Goal: Task Accomplishment & Management: Complete application form

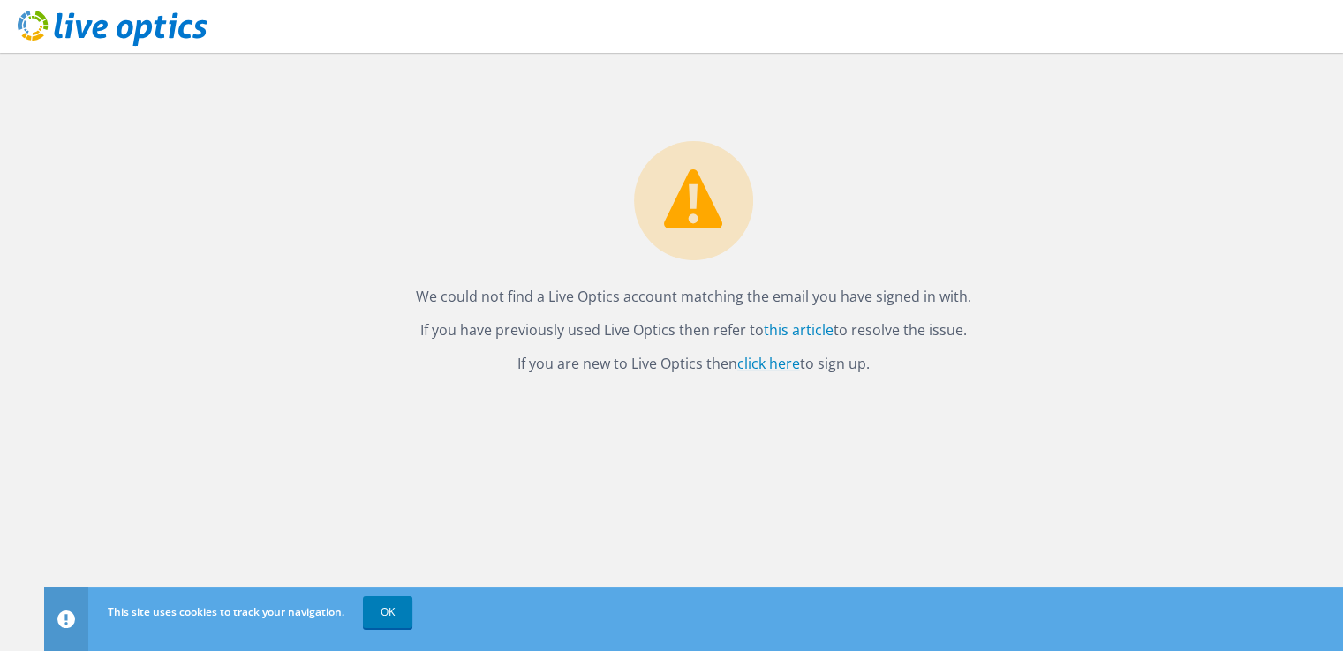
click at [773, 363] on link "click here" at bounding box center [768, 363] width 63 height 19
click at [982, 234] on div "We could not find a Live Optics account matching the email you have signed in w…" at bounding box center [693, 214] width 1299 height 323
click at [125, 27] on icon at bounding box center [113, 29] width 190 height 36
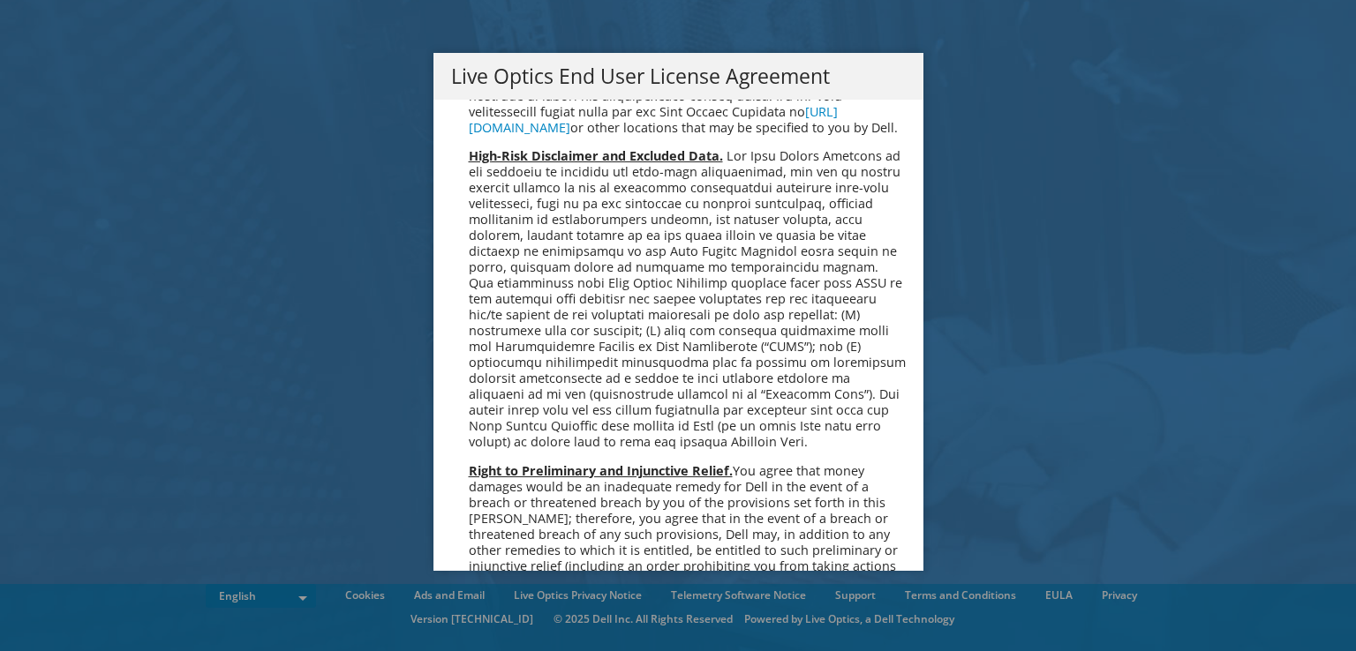
scroll to position [6675, 0]
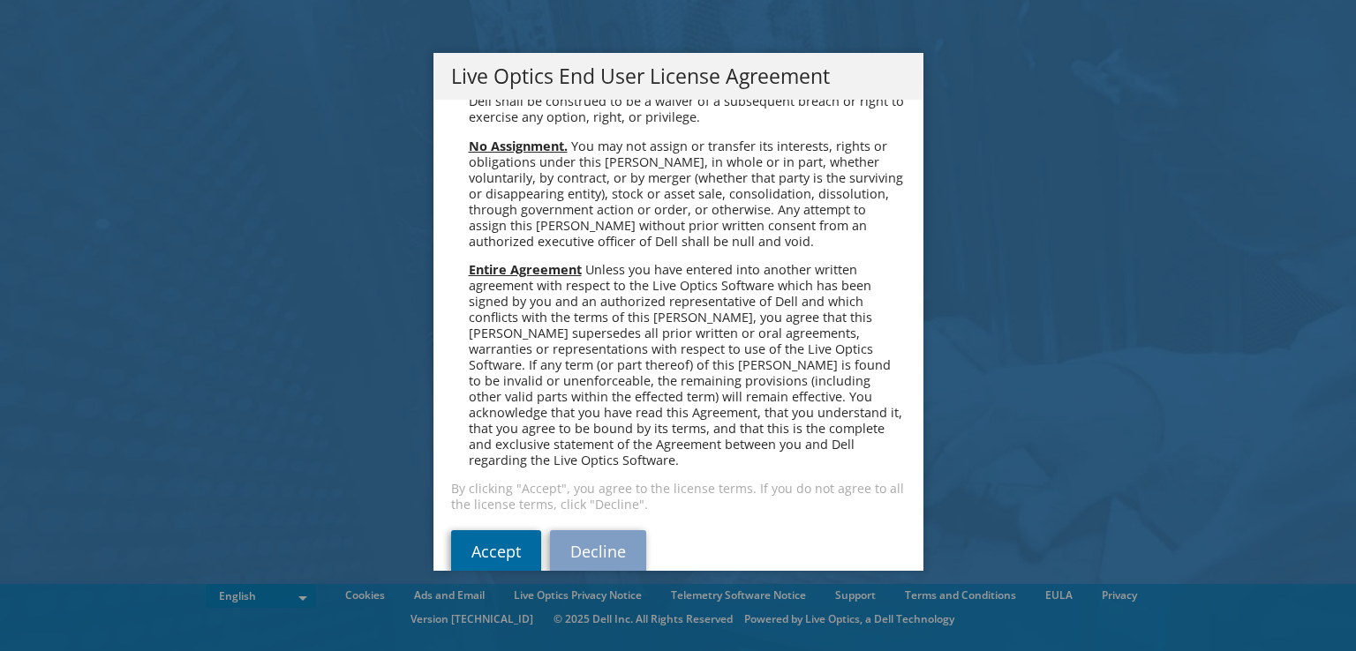
click at [487, 531] on link "Accept" at bounding box center [496, 552] width 90 height 42
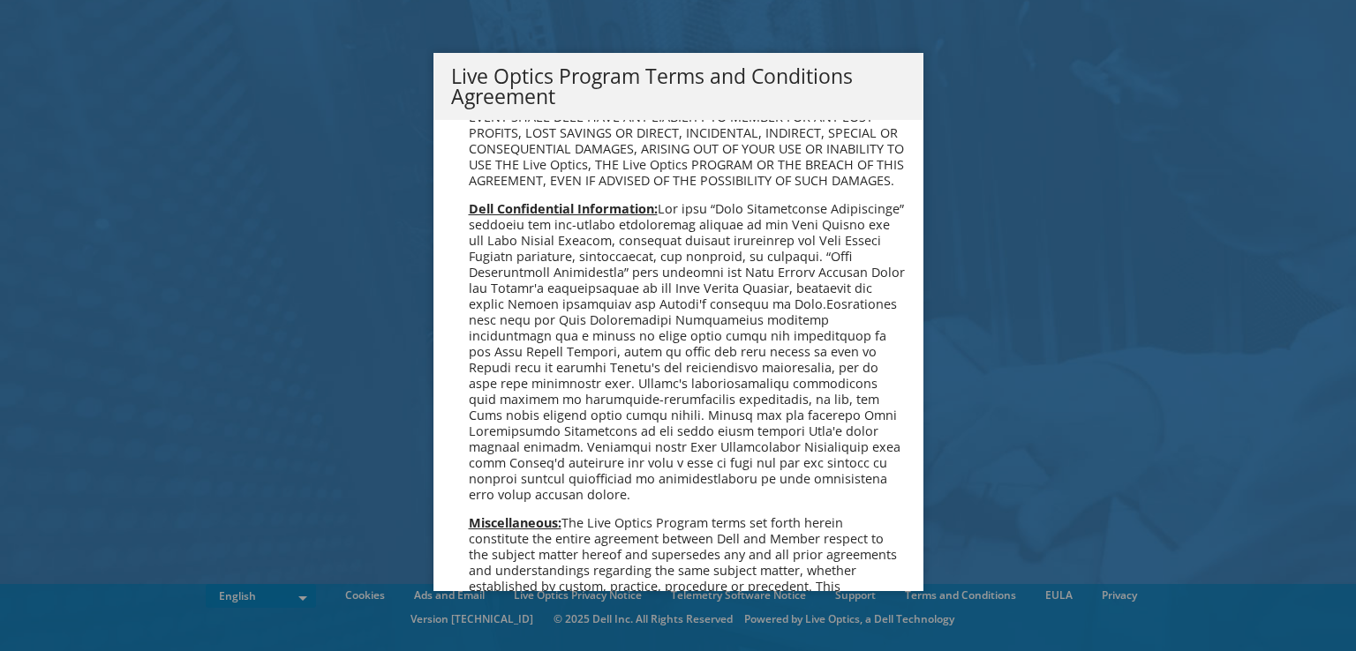
scroll to position [1263, 0]
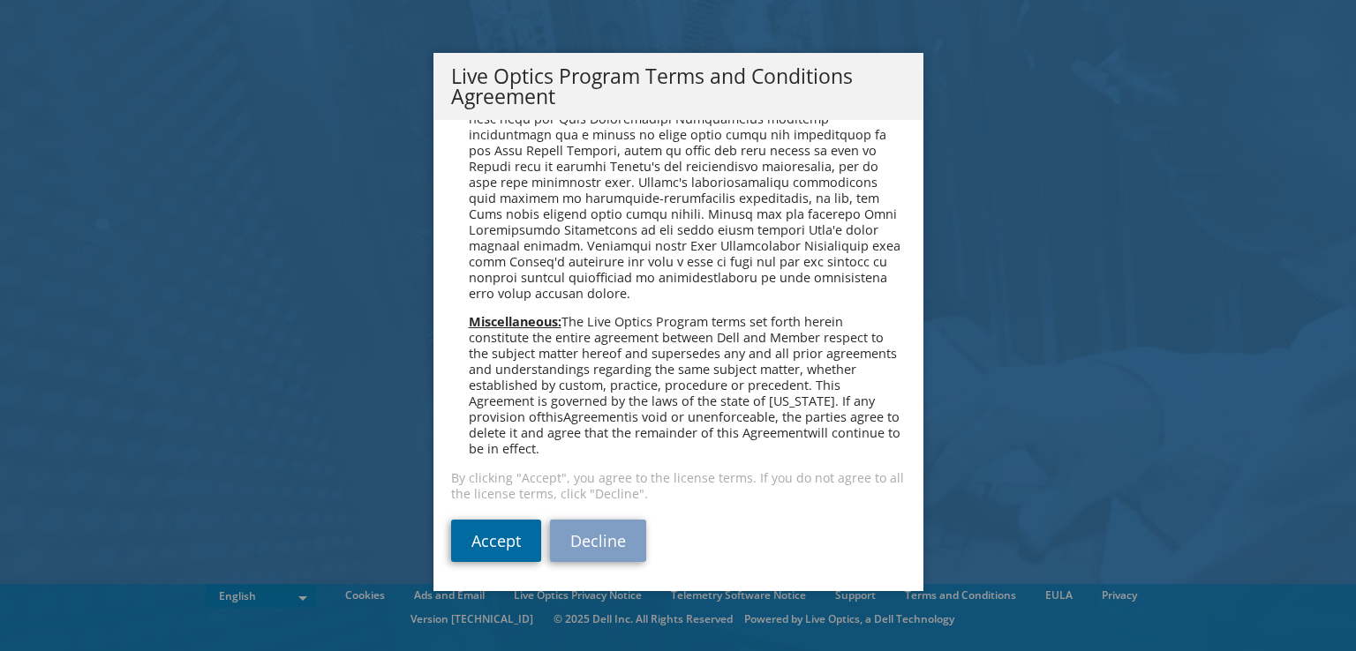
click at [477, 533] on link "Accept" at bounding box center [496, 541] width 90 height 42
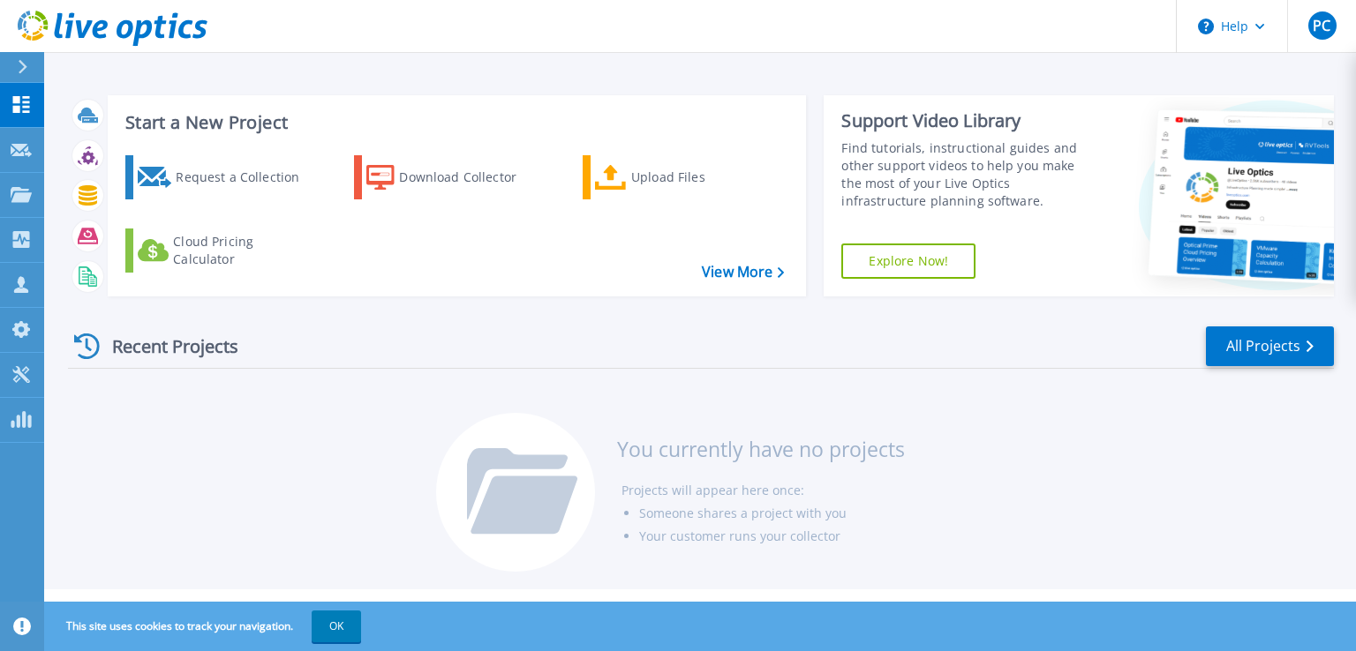
click at [22, 72] on icon at bounding box center [23, 67] width 9 height 14
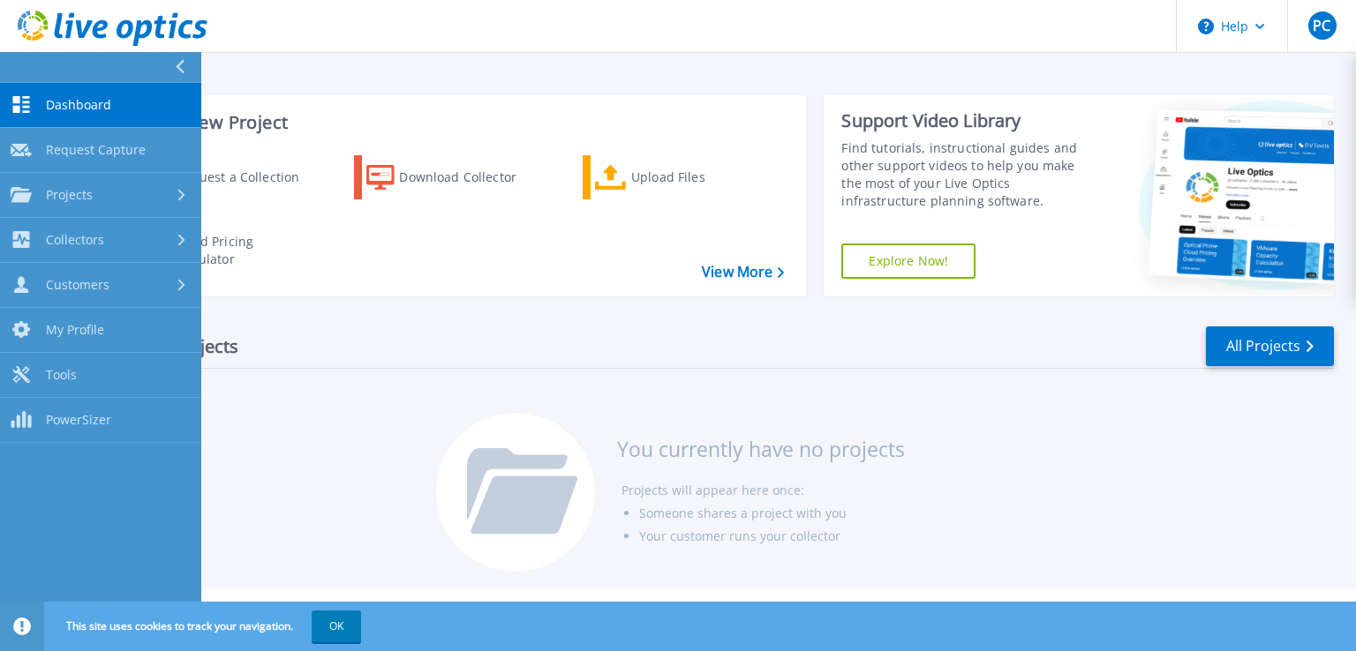
click at [174, 66] on div at bounding box center [187, 67] width 28 height 30
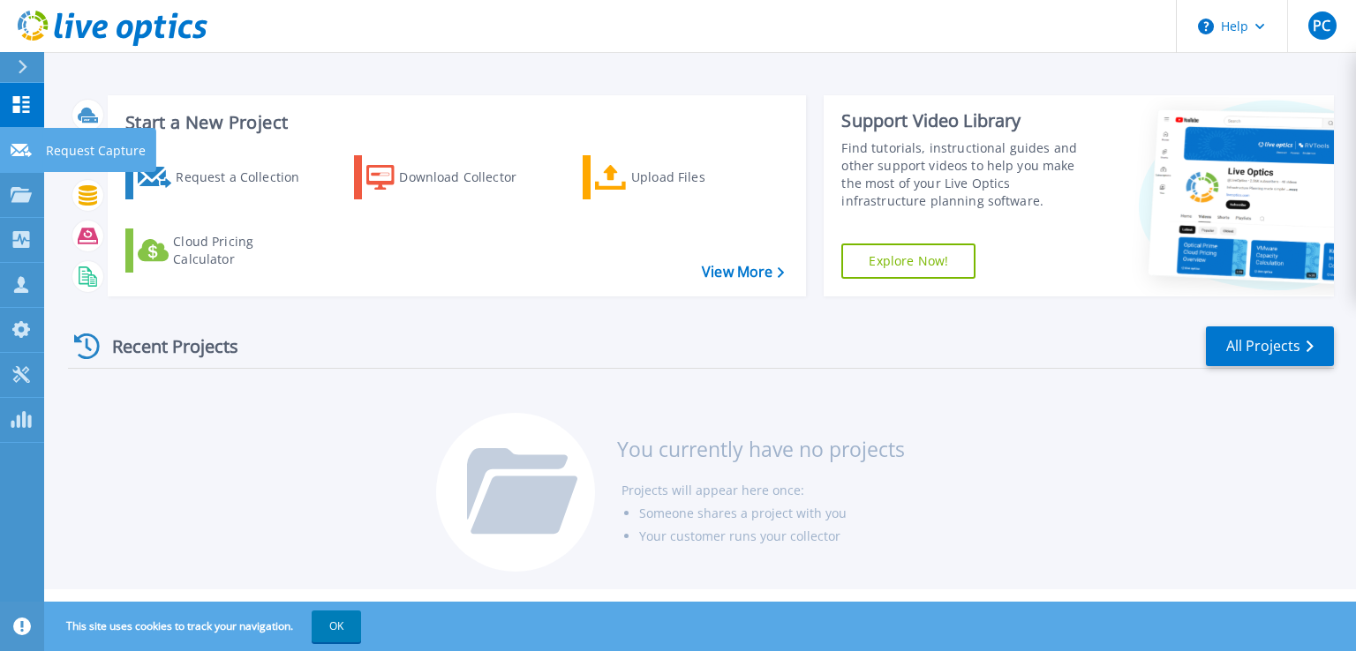
click at [26, 151] on icon at bounding box center [21, 150] width 21 height 13
